Goal: Information Seeking & Learning: Learn about a topic

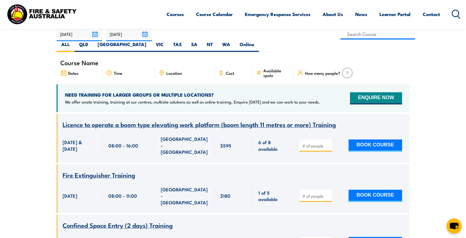
scroll to position [153, 0]
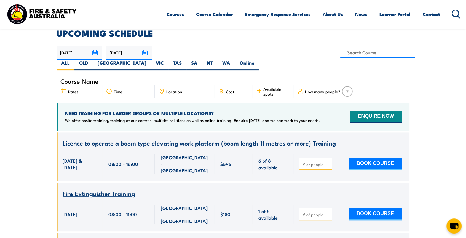
click at [157, 138] on span "Licence to operate a boom type elevating work platform (boom length 11 metres o…" at bounding box center [199, 142] width 273 height 9
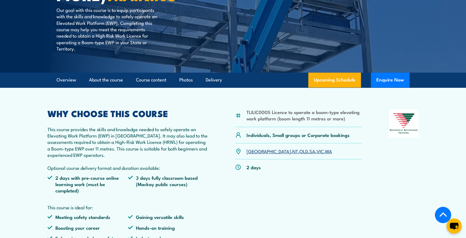
scroll to position [153, 0]
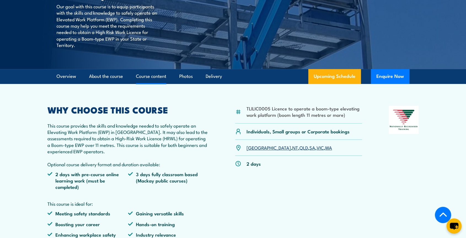
click at [161, 79] on link "Course content" at bounding box center [151, 76] width 30 height 15
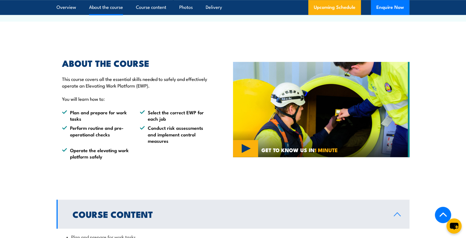
scroll to position [361, 0]
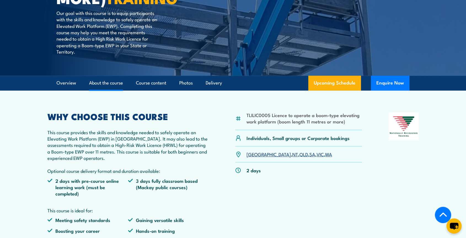
click at [104, 85] on link "About the course" at bounding box center [106, 83] width 34 height 15
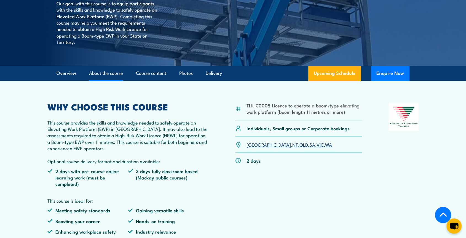
click at [119, 76] on link "About the course" at bounding box center [106, 73] width 34 height 15
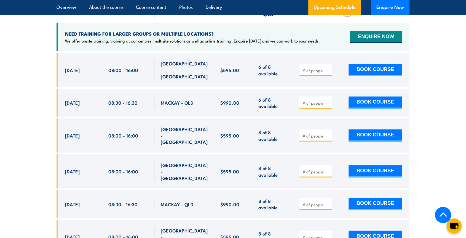
scroll to position [1017, 0]
